Goal: Transaction & Acquisition: Book appointment/travel/reservation

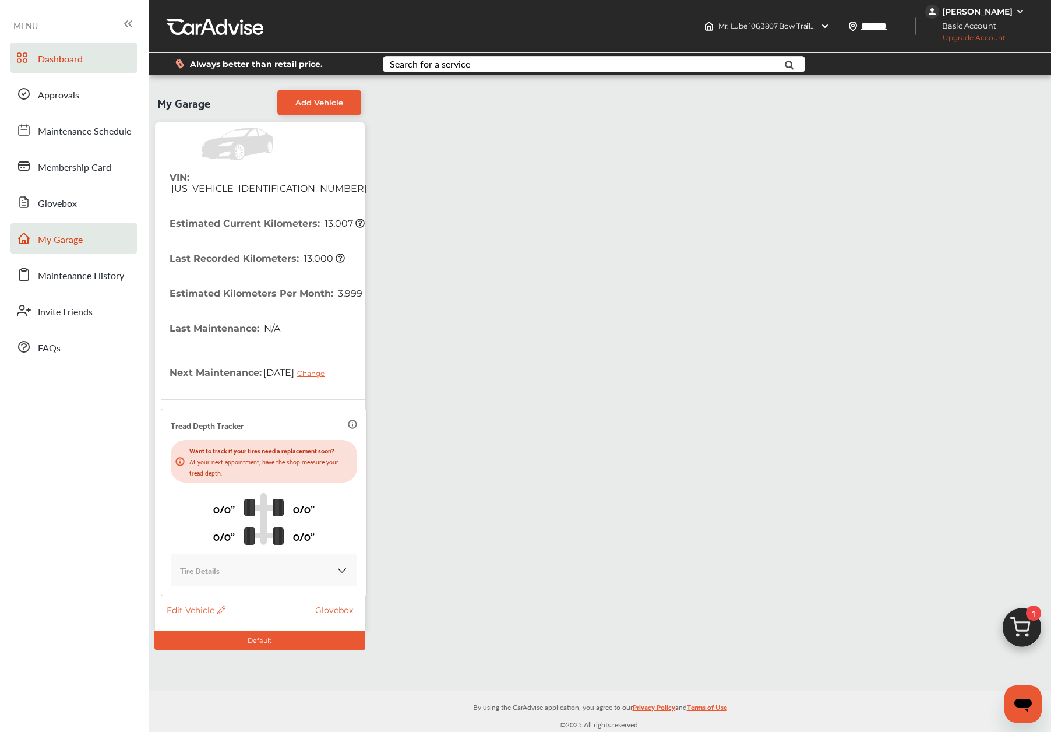
click at [75, 65] on span "Dashboard" at bounding box center [60, 59] width 45 height 15
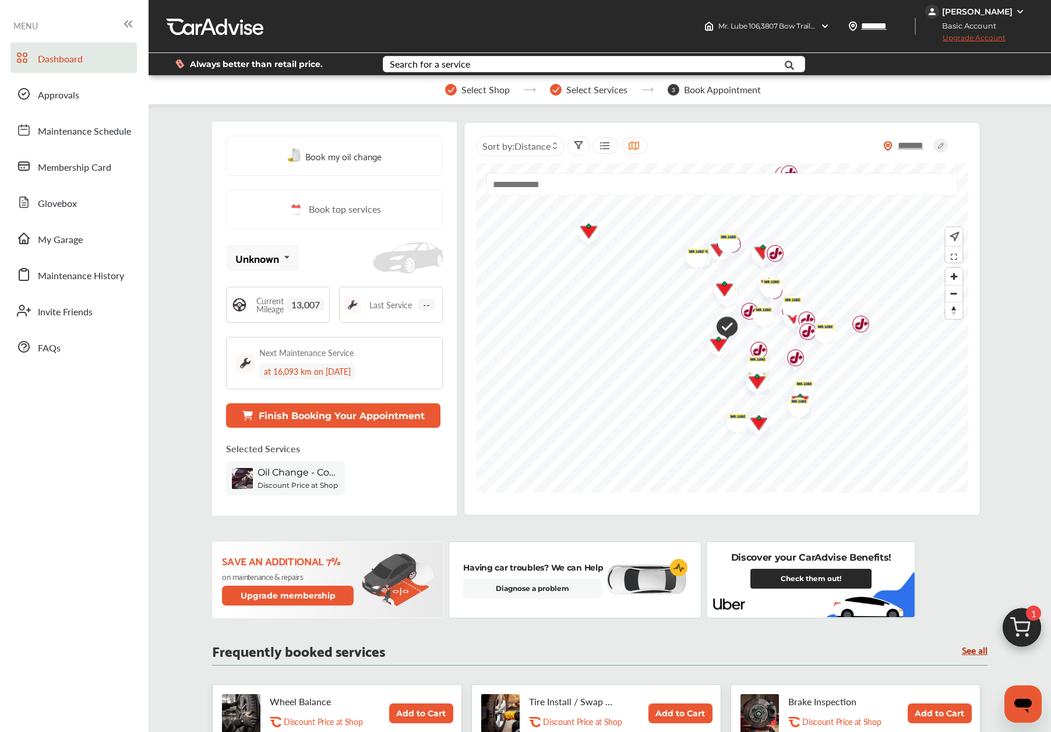
click at [351, 154] on span "Book my oil change" at bounding box center [343, 156] width 76 height 16
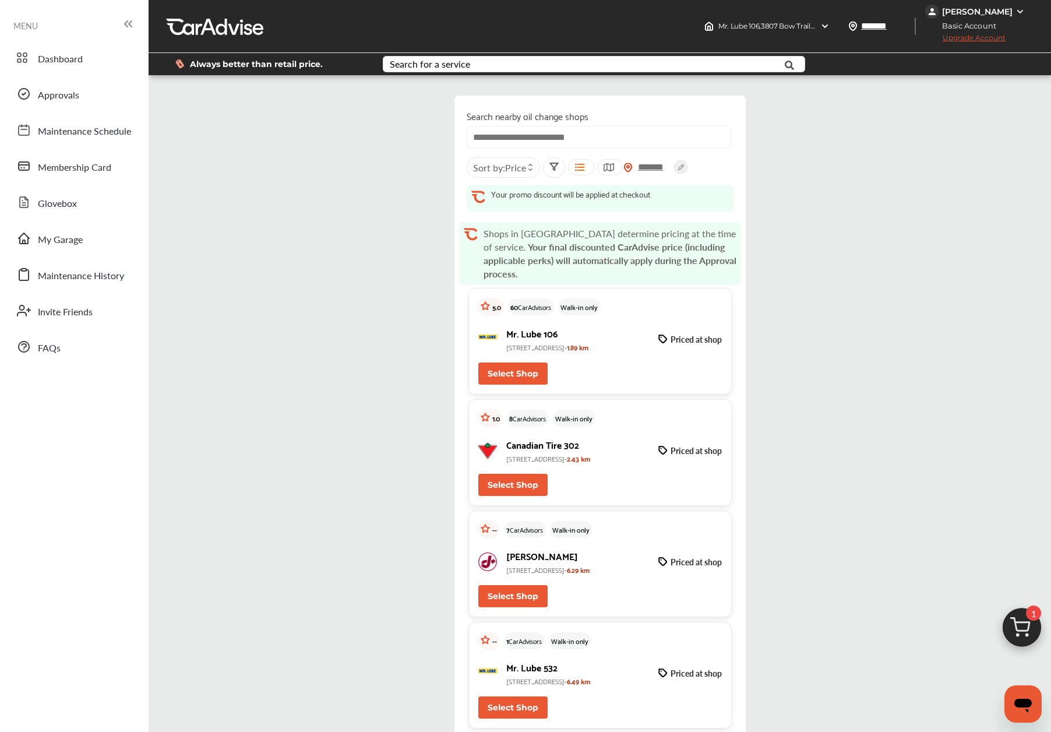
click at [512, 175] on div "Sort by : Price" at bounding box center [503, 167] width 73 height 20
click at [505, 200] on span "Price" at bounding box center [510, 198] width 17 height 10
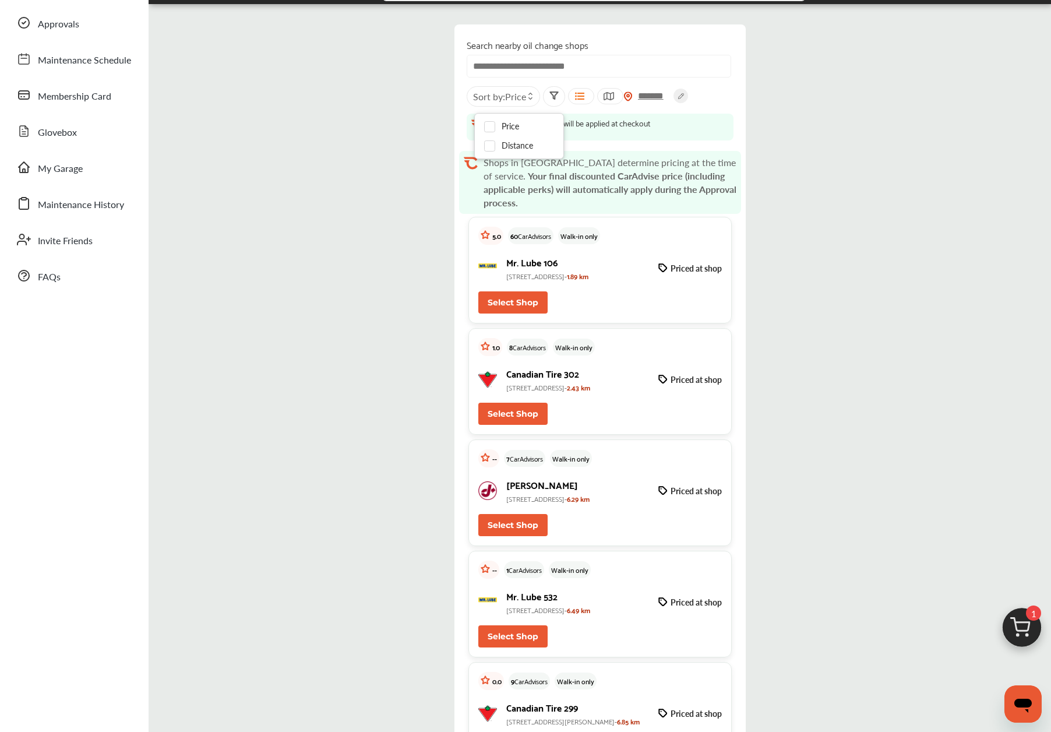
scroll to position [114, 0]
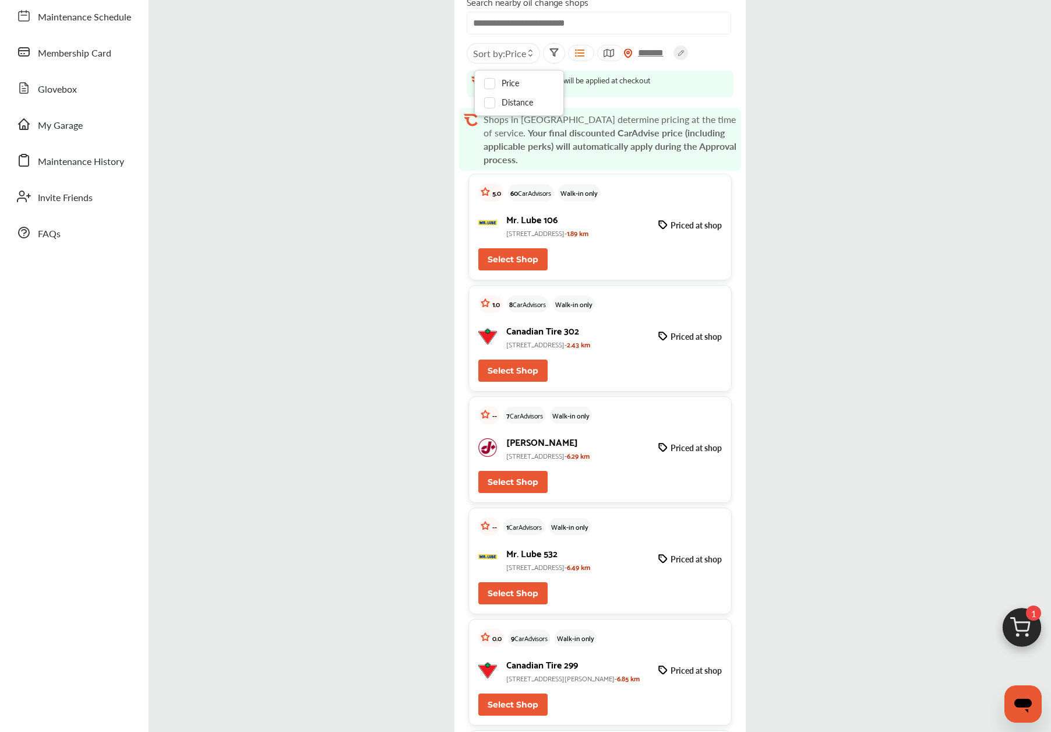
click at [520, 256] on button "Select Shop" at bounding box center [512, 259] width 69 height 22
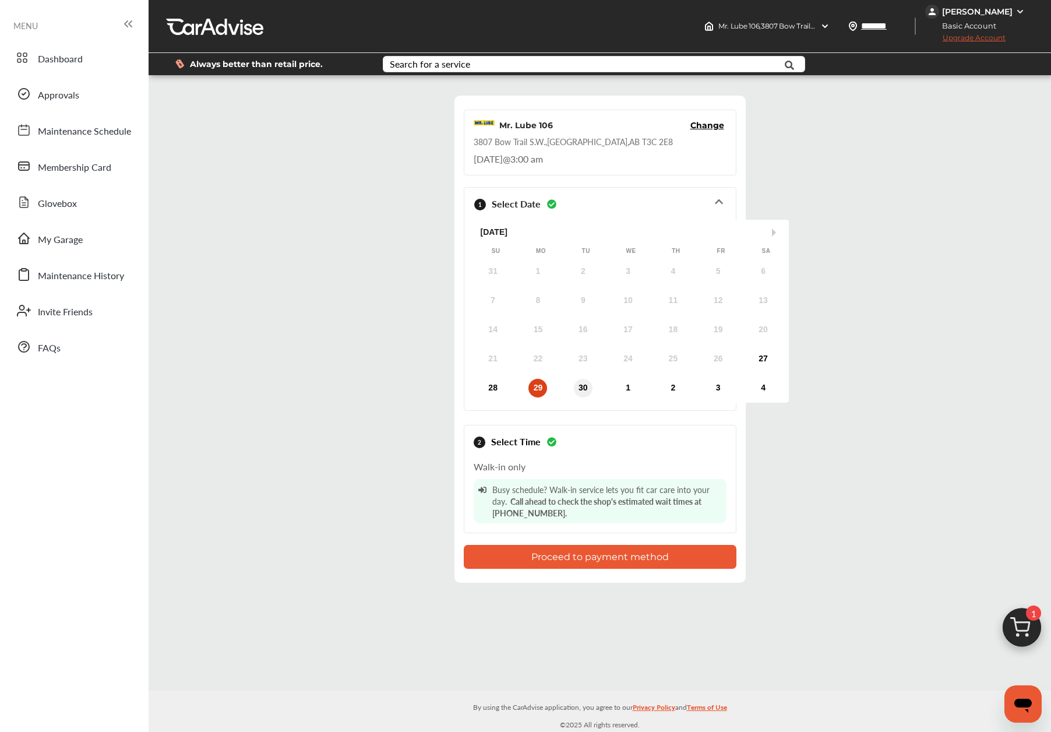
click at [575, 389] on div "30" at bounding box center [583, 388] width 19 height 19
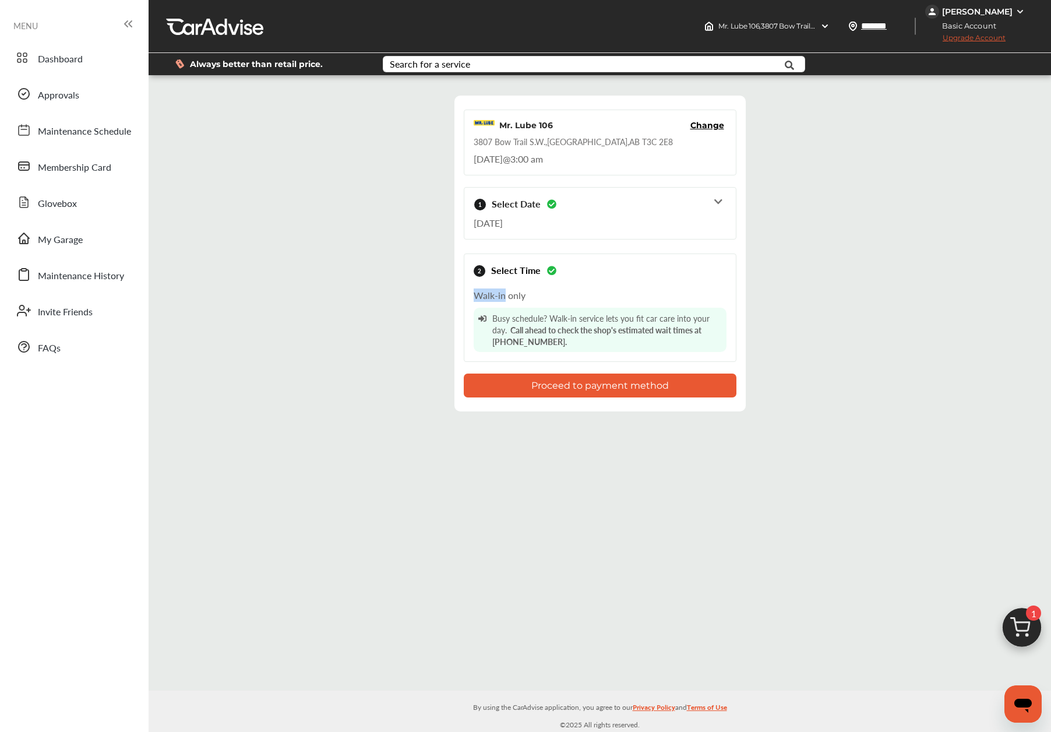
drag, startPoint x: 475, startPoint y: 293, endPoint x: 499, endPoint y: 295, distance: 24.6
click at [503, 293] on div "Walk-in only Busy schedule? Walk-in service lets you fit car care into your day…" at bounding box center [600, 317] width 253 height 69
click at [362, 282] on div "Step 5 / 7 - Select date & time Cancel Mr. Lube 106 Change [STREET_ADDRESS] , […" at bounding box center [600, 253] width 897 height 339
click at [571, 383] on button "Proceed to payment method" at bounding box center [600, 386] width 273 height 24
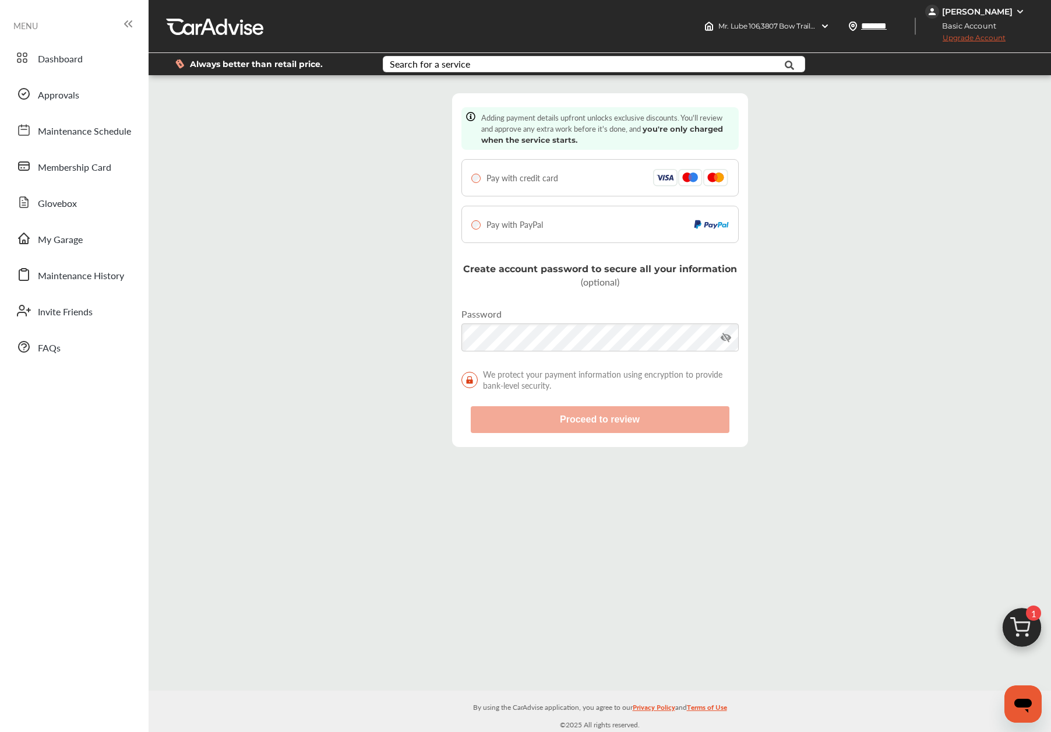
click at [544, 178] on span "Pay with credit card" at bounding box center [523, 178] width 72 height 12
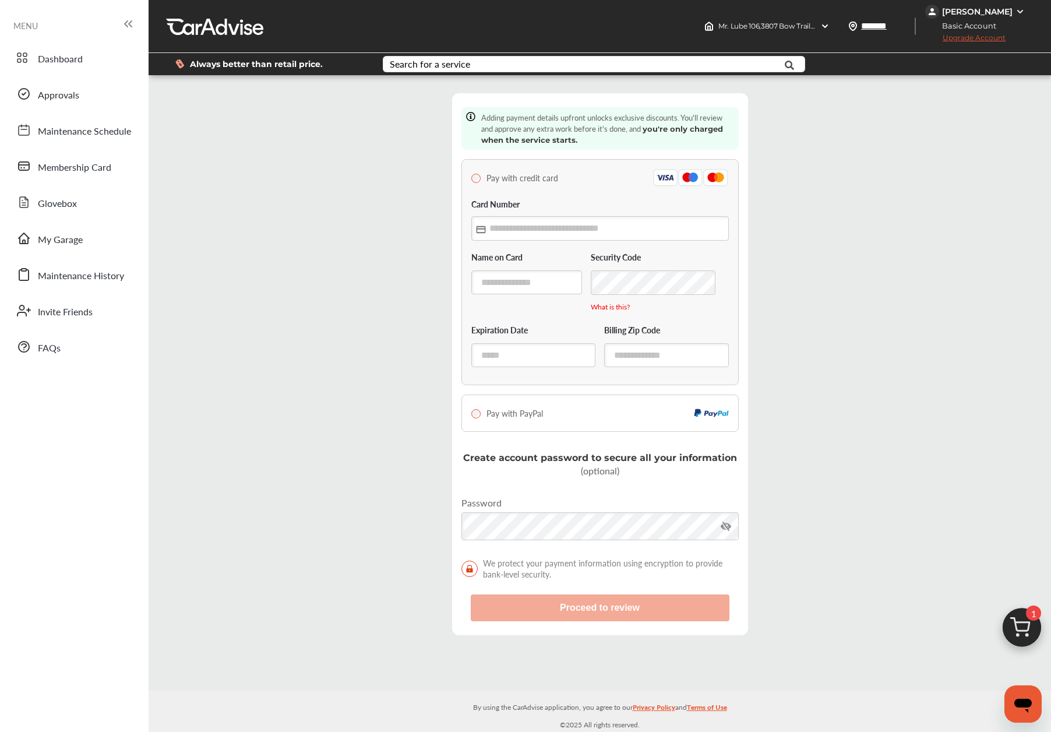
click at [522, 209] on div "Card Number" at bounding box center [600, 219] width 258 height 43
click at [524, 179] on span "Pay with credit card" at bounding box center [523, 178] width 72 height 12
click at [525, 417] on span "Pay with PayPal" at bounding box center [515, 413] width 57 height 12
